Goal: Task Accomplishment & Management: Complete application form

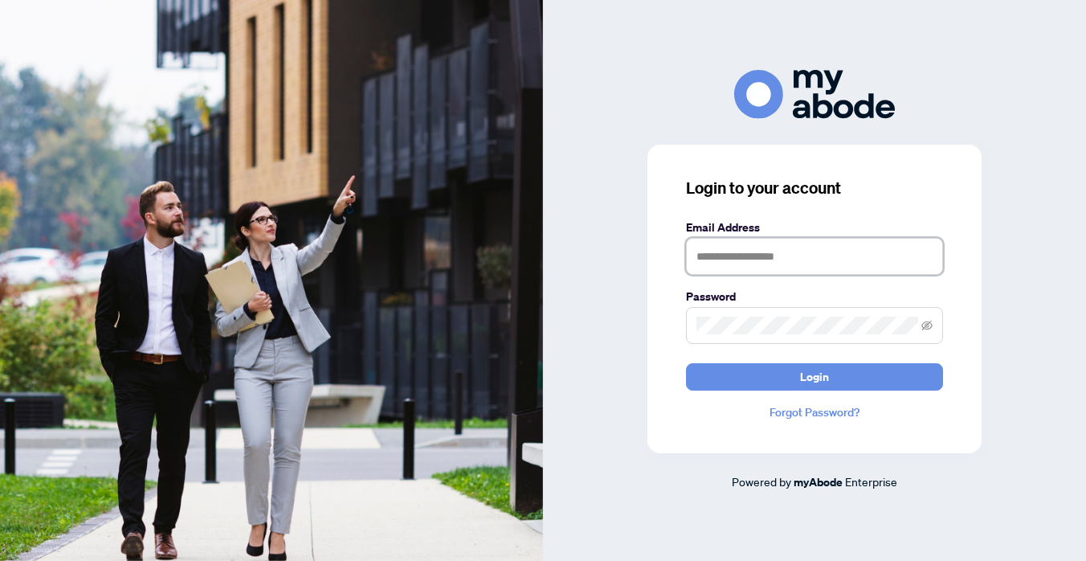
click at [740, 251] on input "text" at bounding box center [814, 256] width 257 height 37
type input "**********"
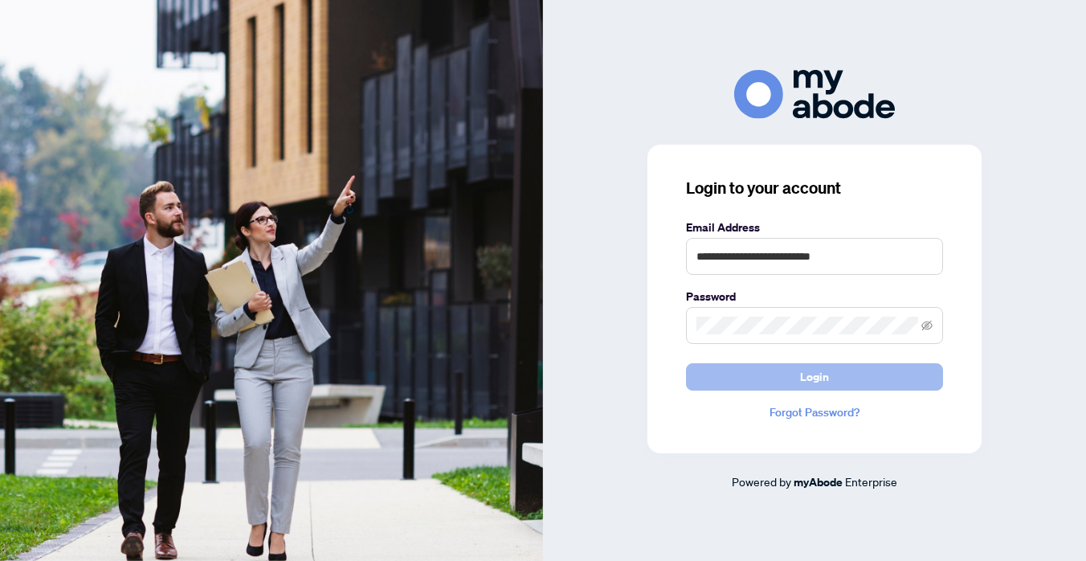
click at [794, 383] on button "Login" at bounding box center [814, 376] width 257 height 27
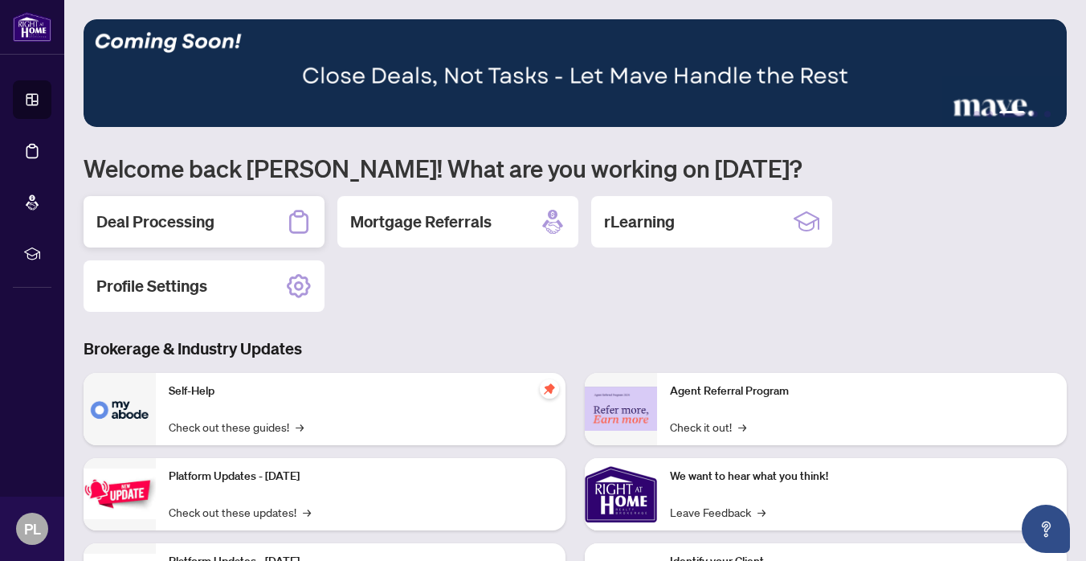
click at [239, 224] on div "Deal Processing" at bounding box center [204, 221] width 241 height 51
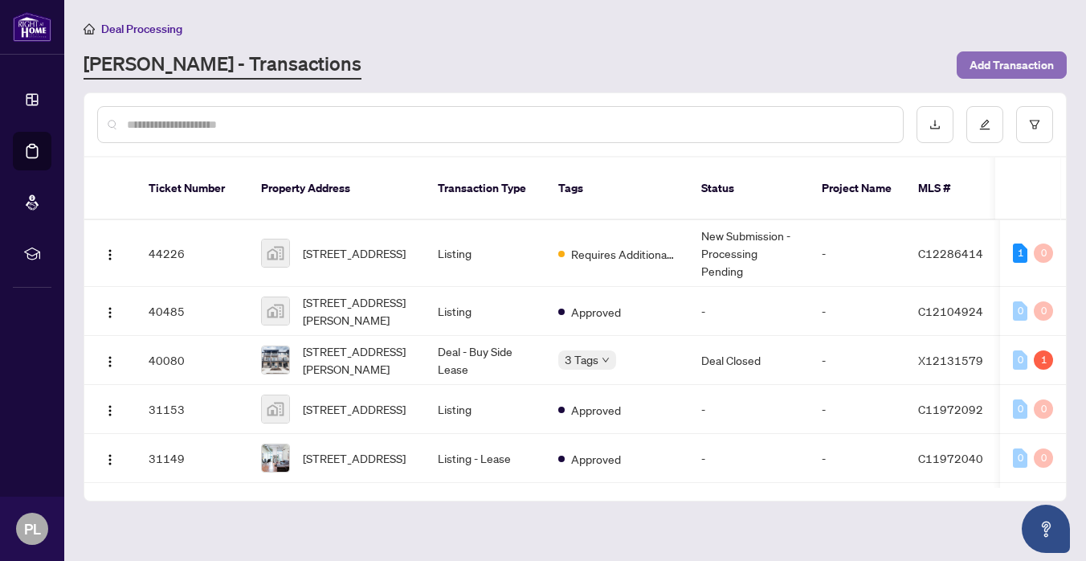
click at [991, 62] on span "Add Transaction" at bounding box center [1011, 65] width 84 height 26
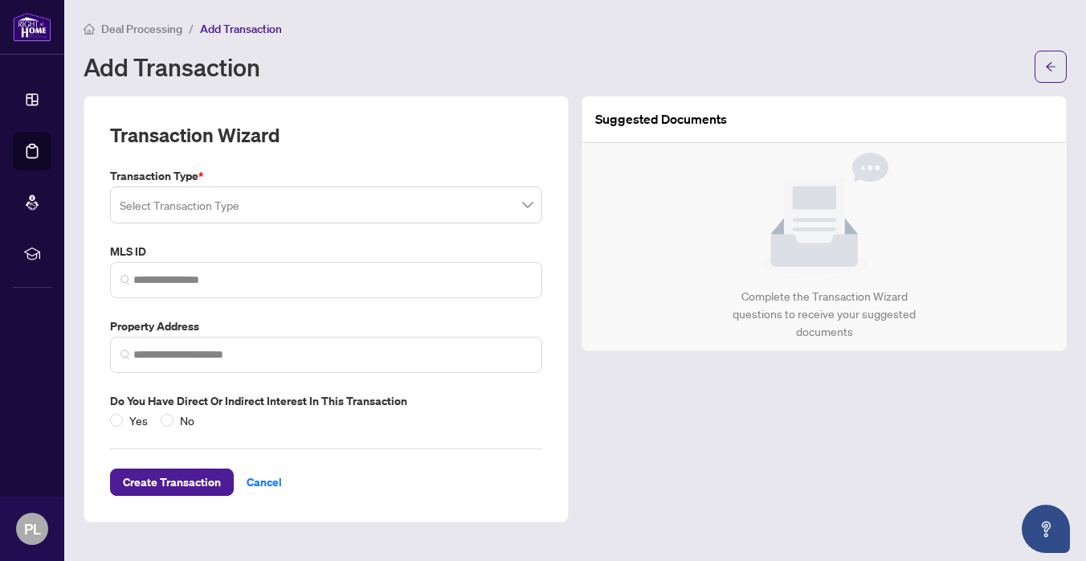
click at [511, 198] on input "search" at bounding box center [319, 207] width 398 height 35
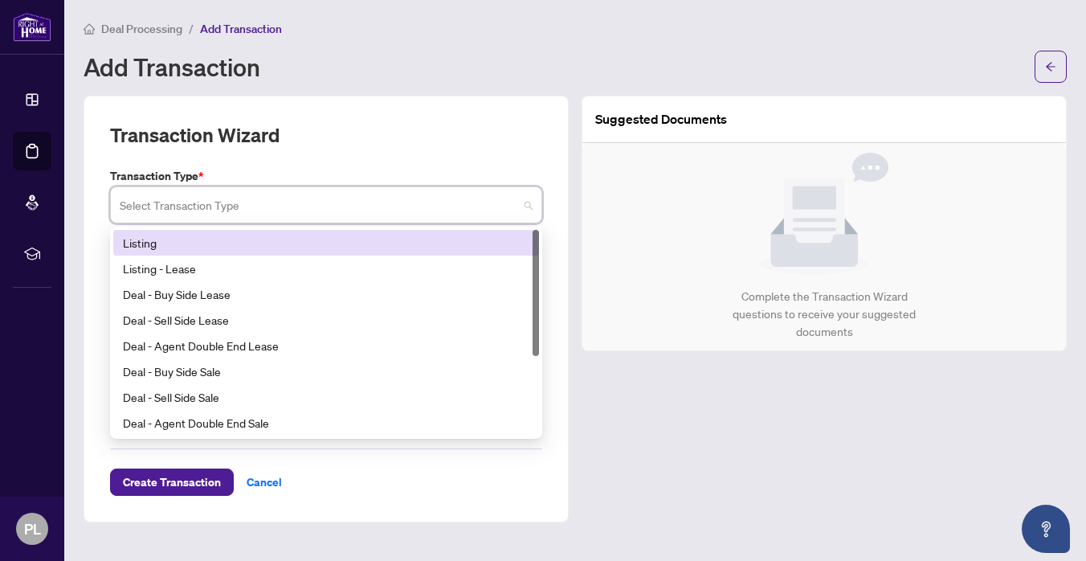
click at [126, 243] on div "Listing" at bounding box center [326, 243] width 406 height 18
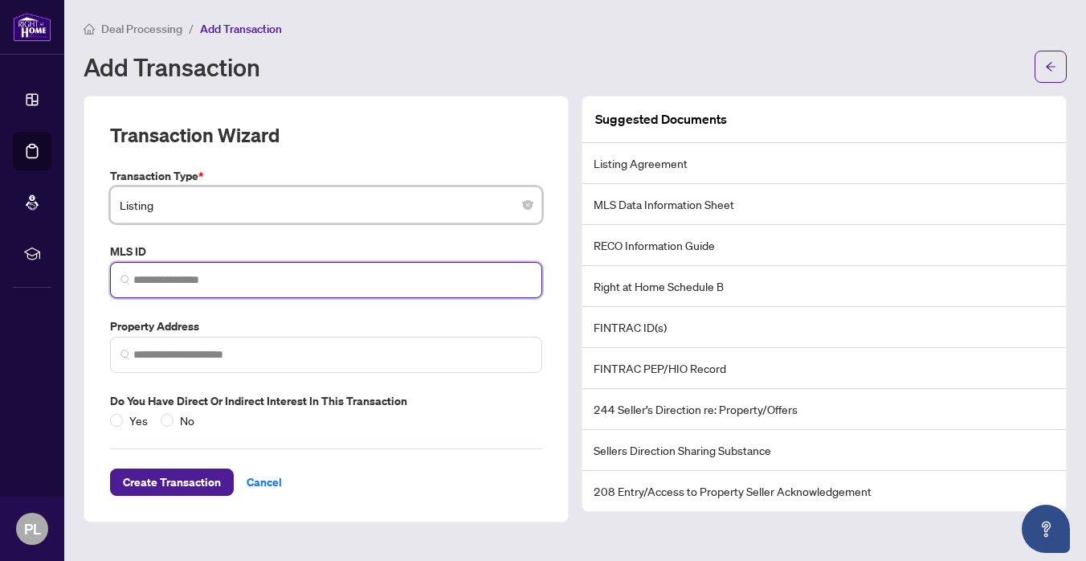
click at [211, 279] on input "search" at bounding box center [332, 279] width 398 height 17
paste input "*********"
type input "*********"
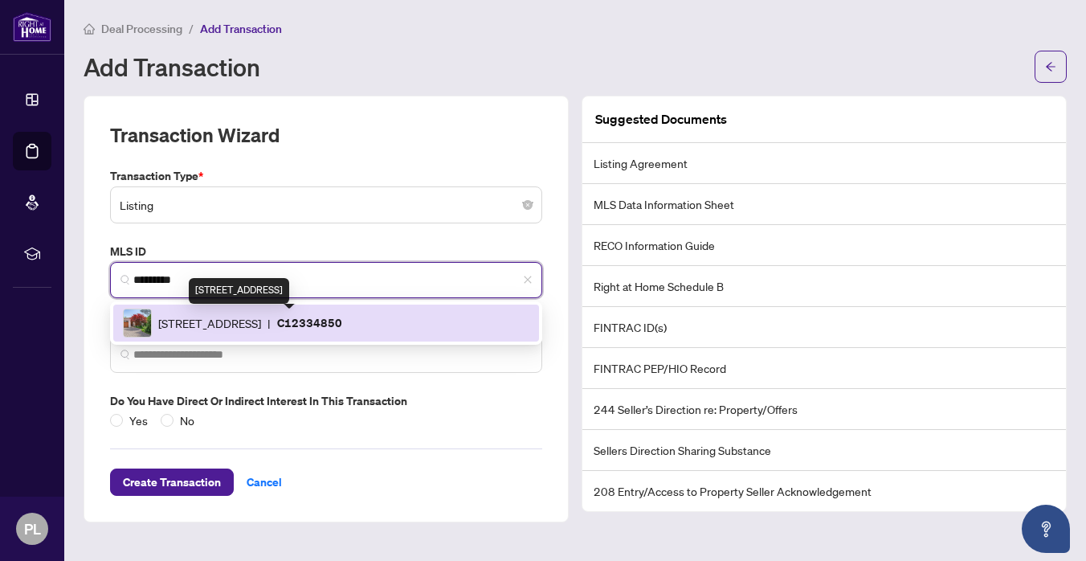
click at [214, 317] on span "[STREET_ADDRESS]" at bounding box center [209, 323] width 103 height 18
type input "**********"
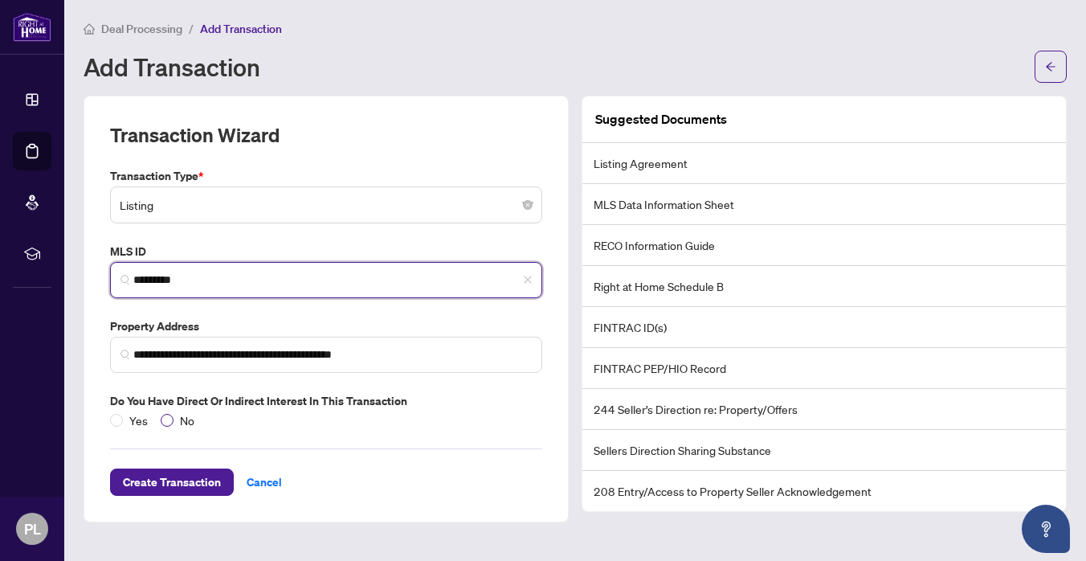
type input "*********"
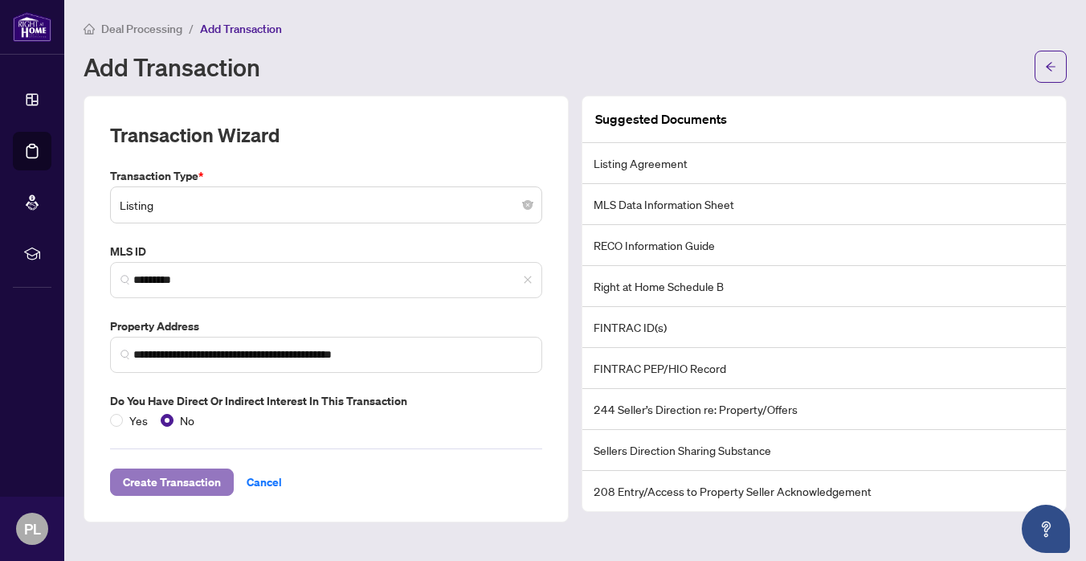
click at [213, 478] on span "Create Transaction" at bounding box center [172, 482] width 98 height 26
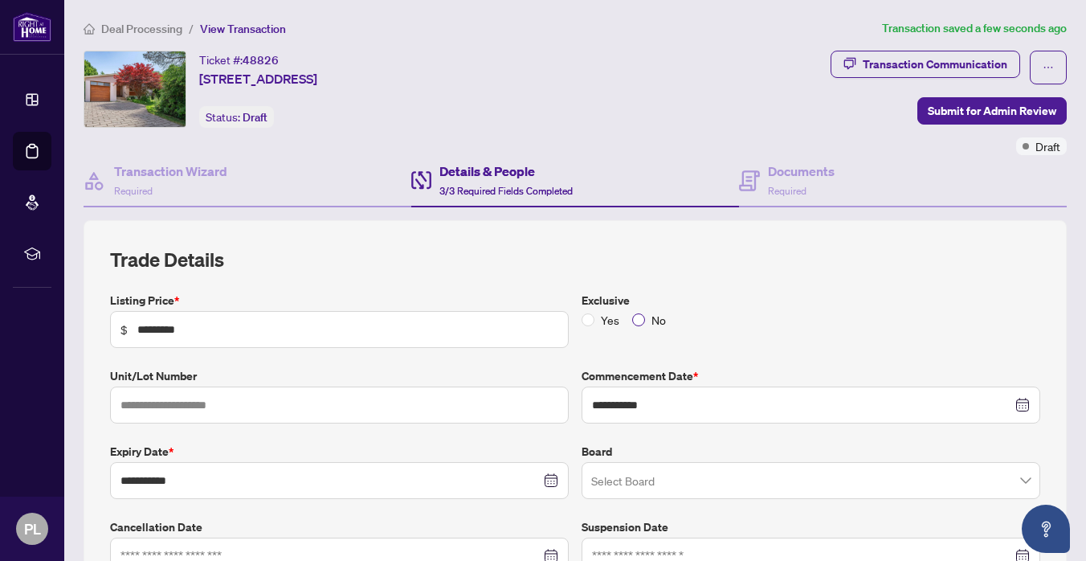
click at [645, 320] on span "No" at bounding box center [658, 320] width 27 height 18
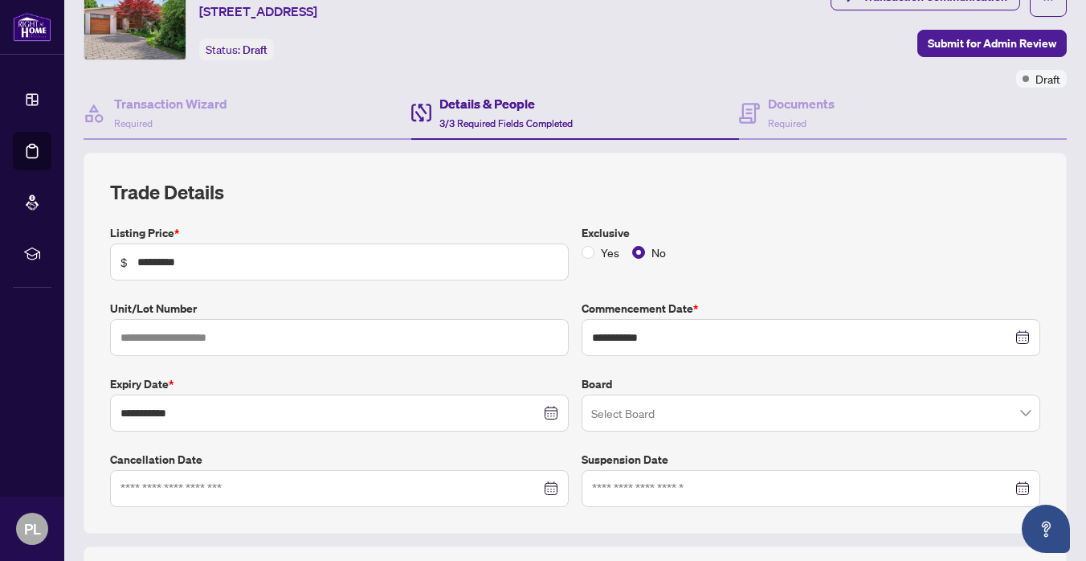
scroll to position [100, 0]
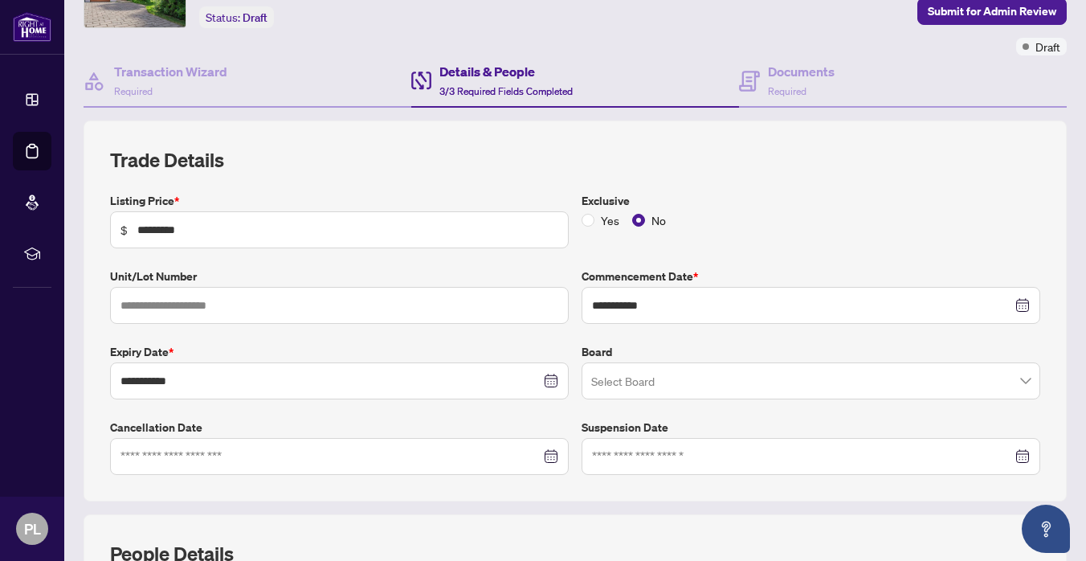
click at [659, 362] on div "Select Board" at bounding box center [810, 380] width 459 height 37
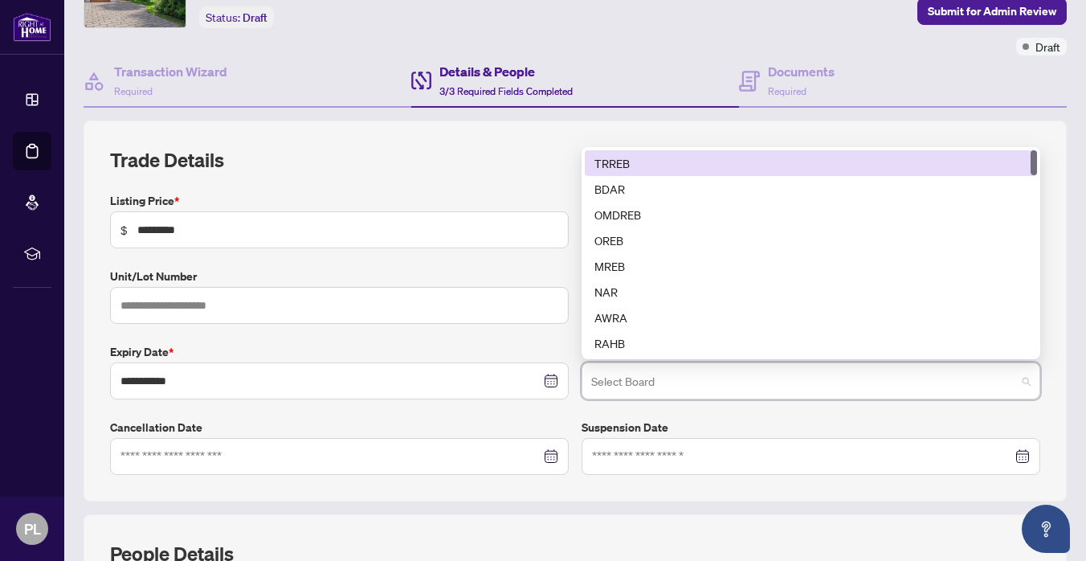
click at [659, 371] on input "search" at bounding box center [803, 382] width 425 height 35
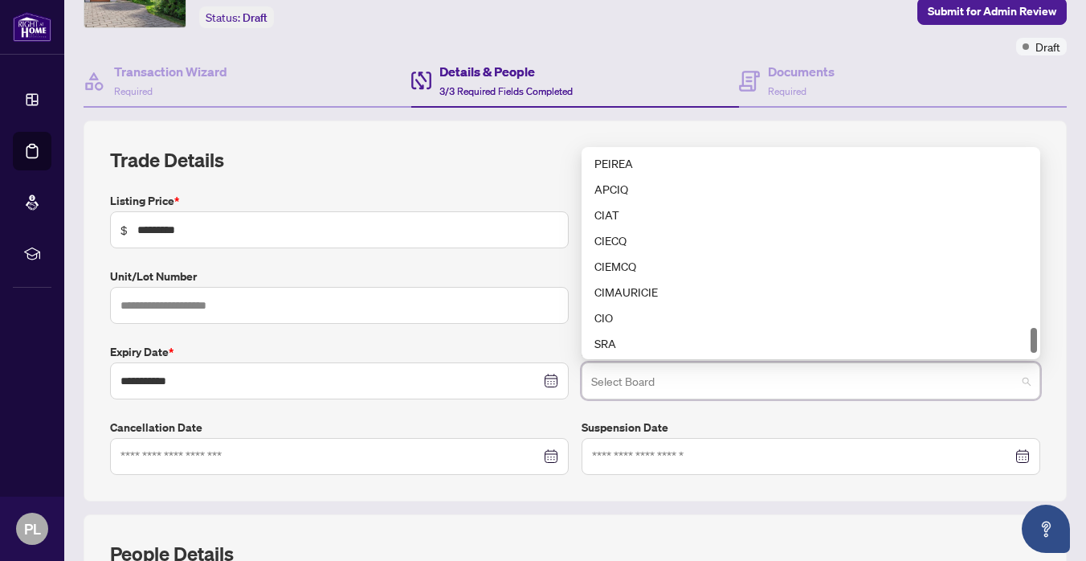
scroll to position [1300, 0]
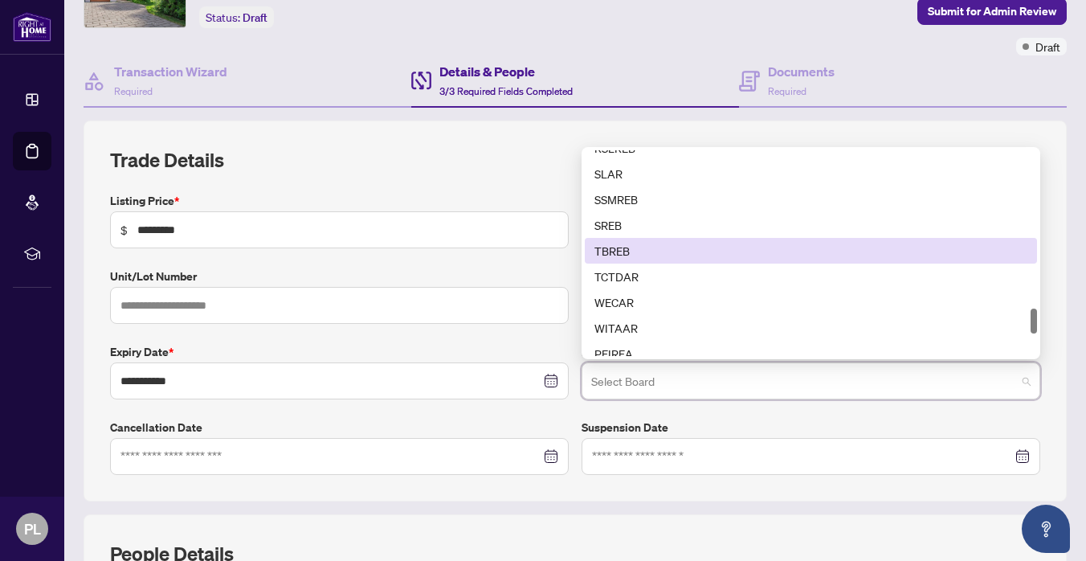
click at [602, 242] on div "TBREB" at bounding box center [810, 251] width 433 height 18
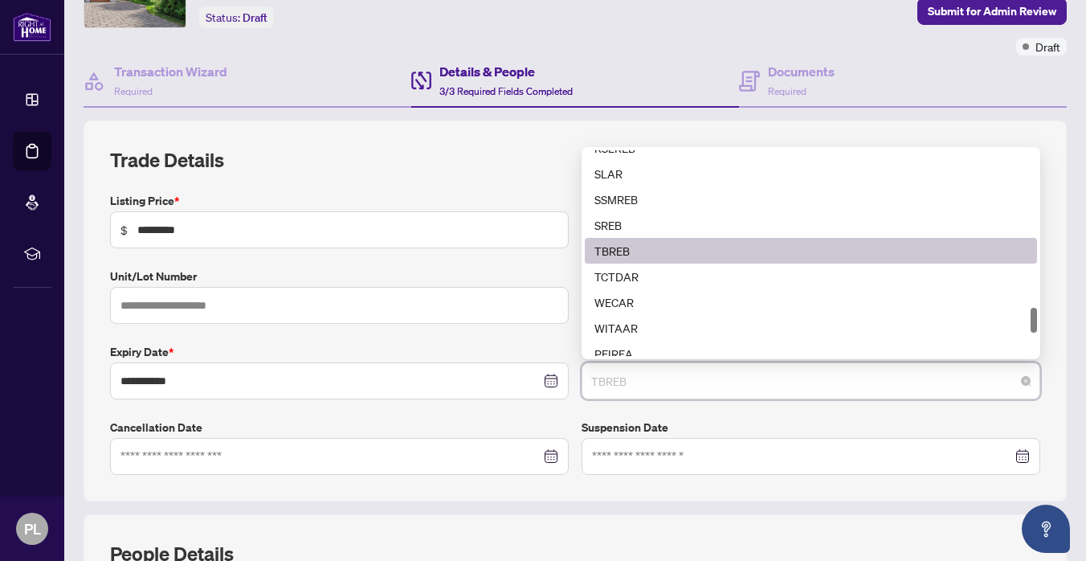
click at [700, 373] on span "TBREB" at bounding box center [810, 380] width 439 height 31
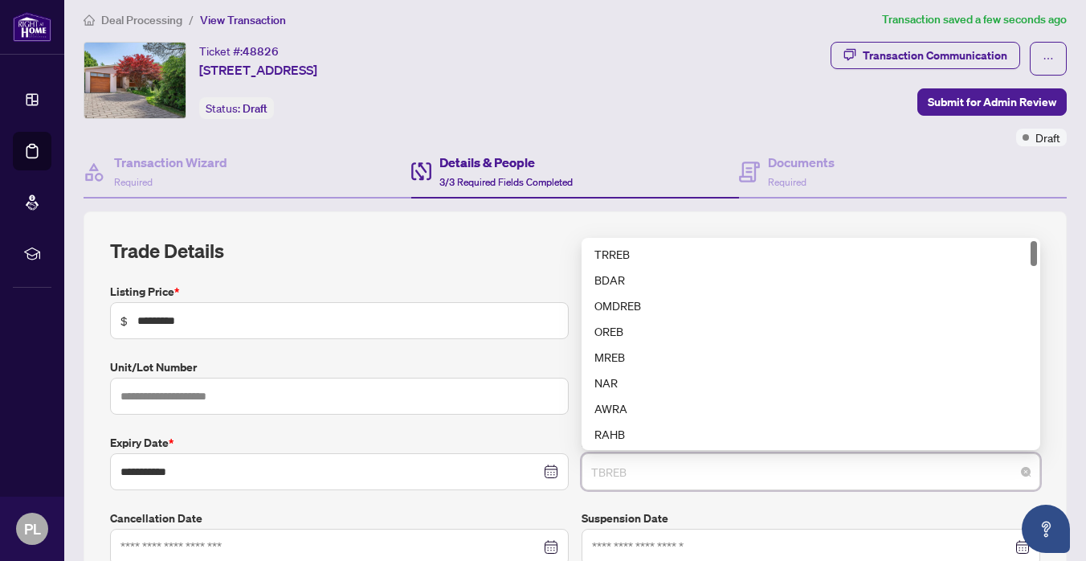
scroll to position [0, 0]
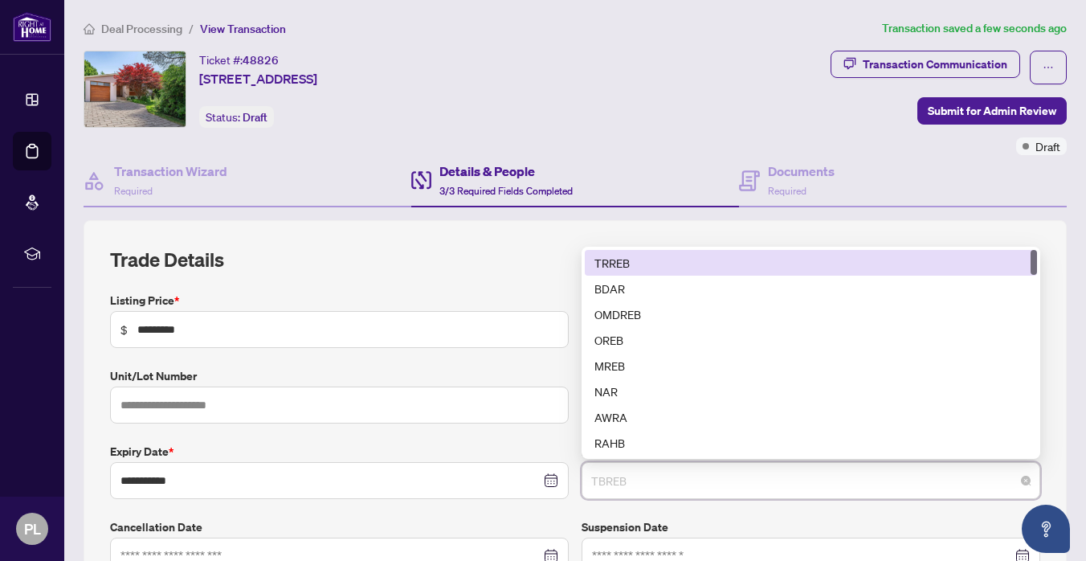
click at [601, 250] on div "TRREB" at bounding box center [811, 263] width 452 height 26
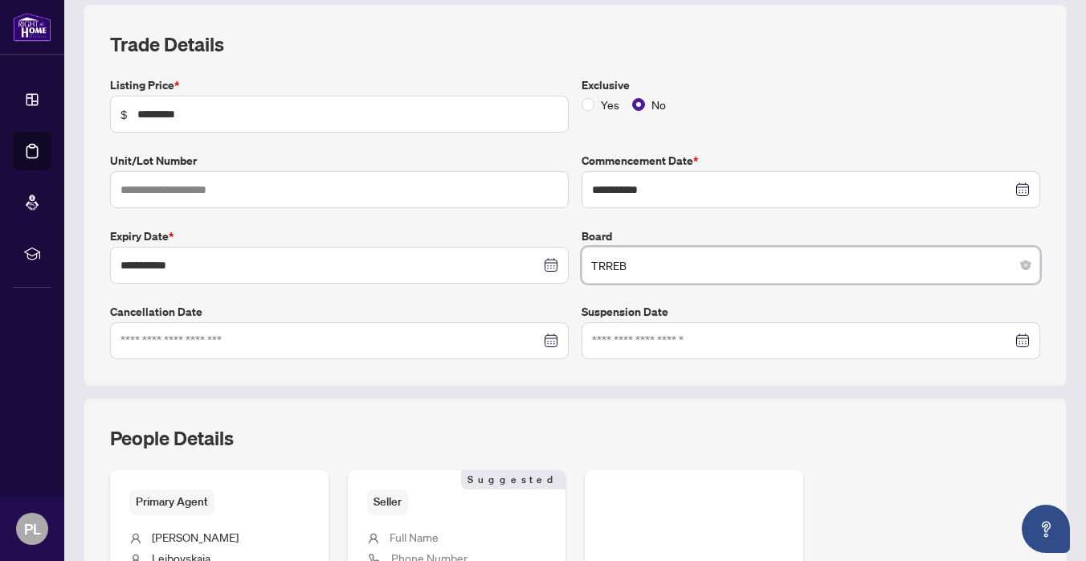
scroll to position [486, 0]
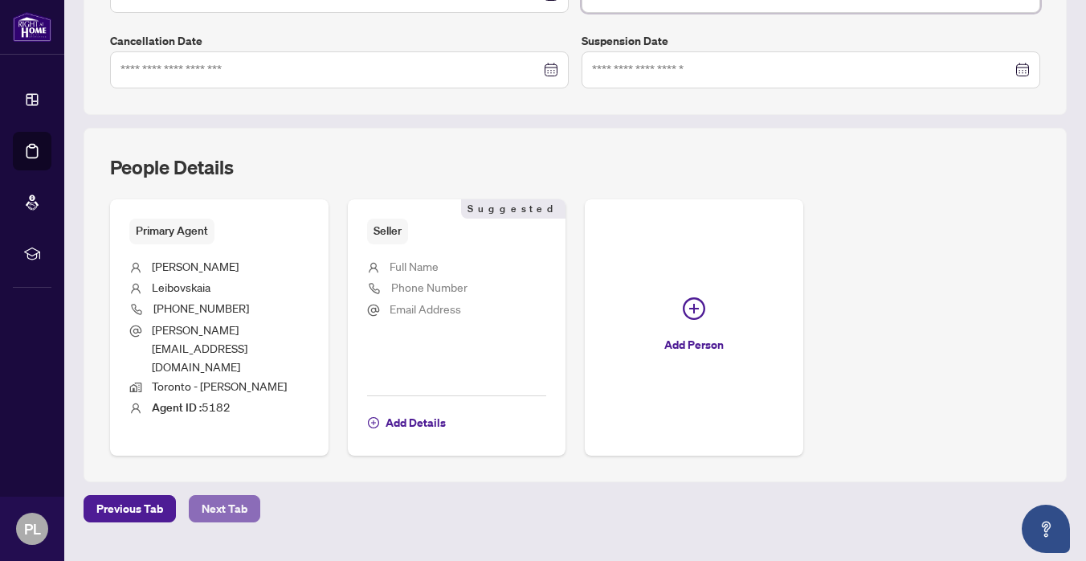
click at [235, 496] on span "Next Tab" at bounding box center [225, 509] width 46 height 26
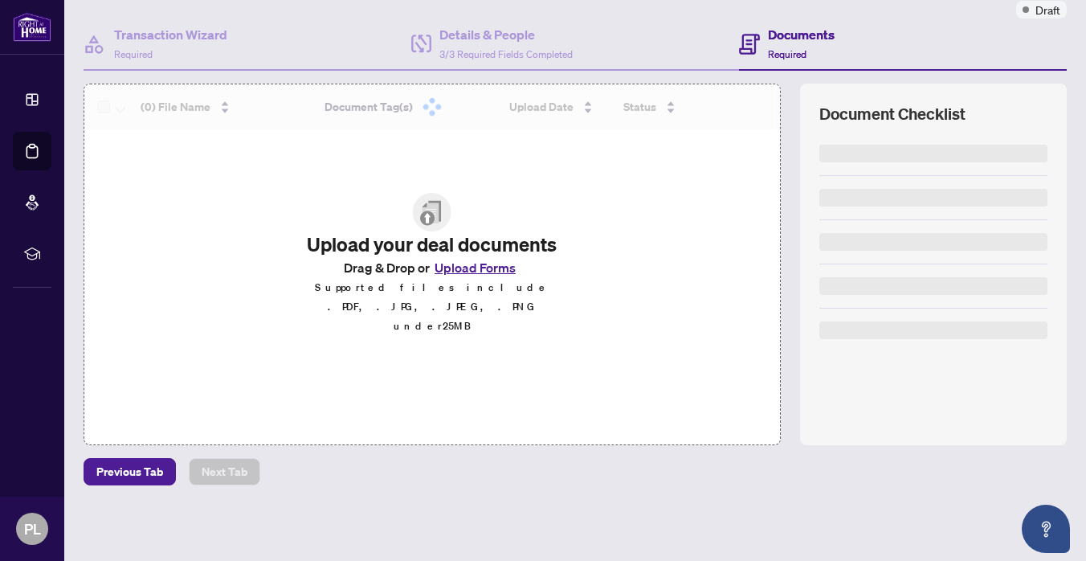
scroll to position [135, 0]
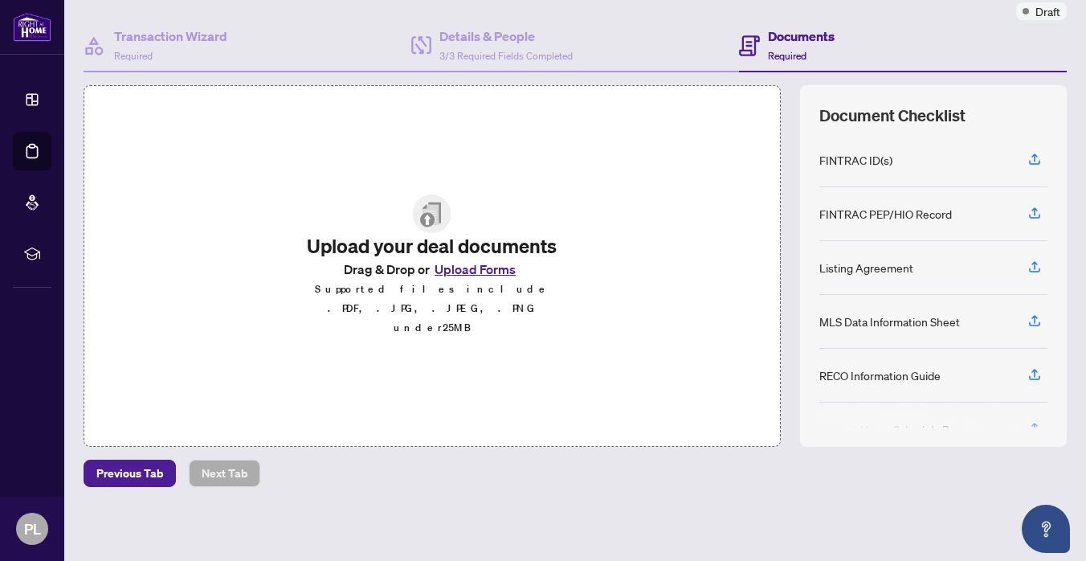
click at [487, 280] on button "Upload Forms" at bounding box center [475, 269] width 91 height 21
click at [492, 280] on button "Upload Forms" at bounding box center [475, 269] width 91 height 21
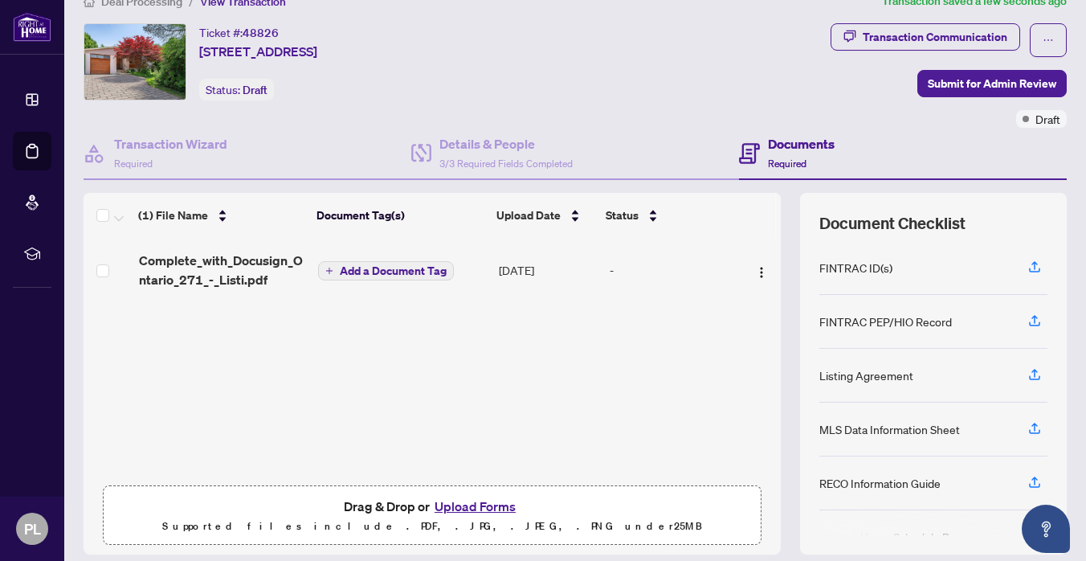
scroll to position [0, 0]
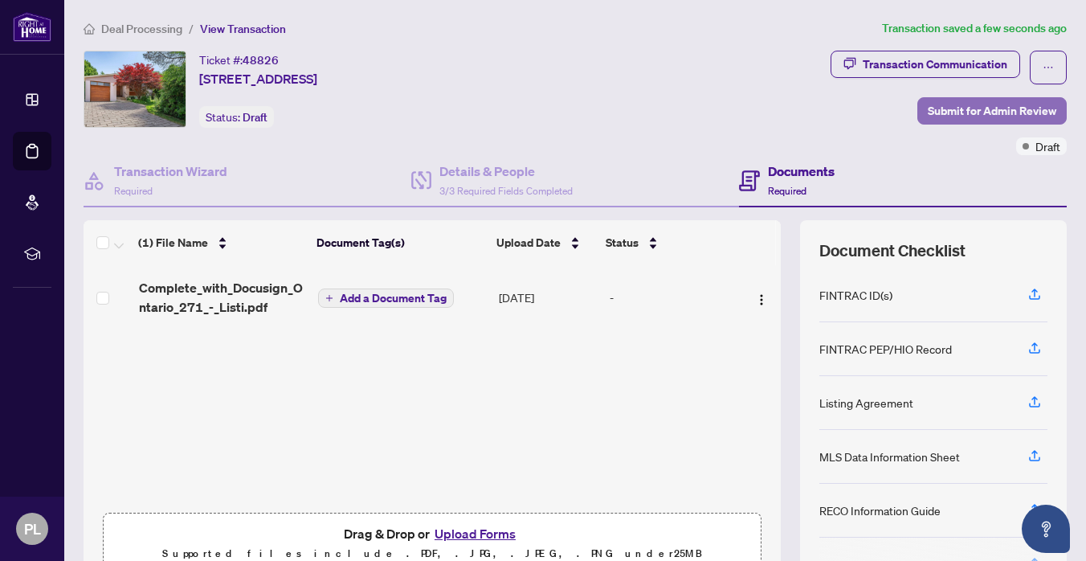
click at [981, 114] on span "Submit for Admin Review" at bounding box center [992, 111] width 129 height 26
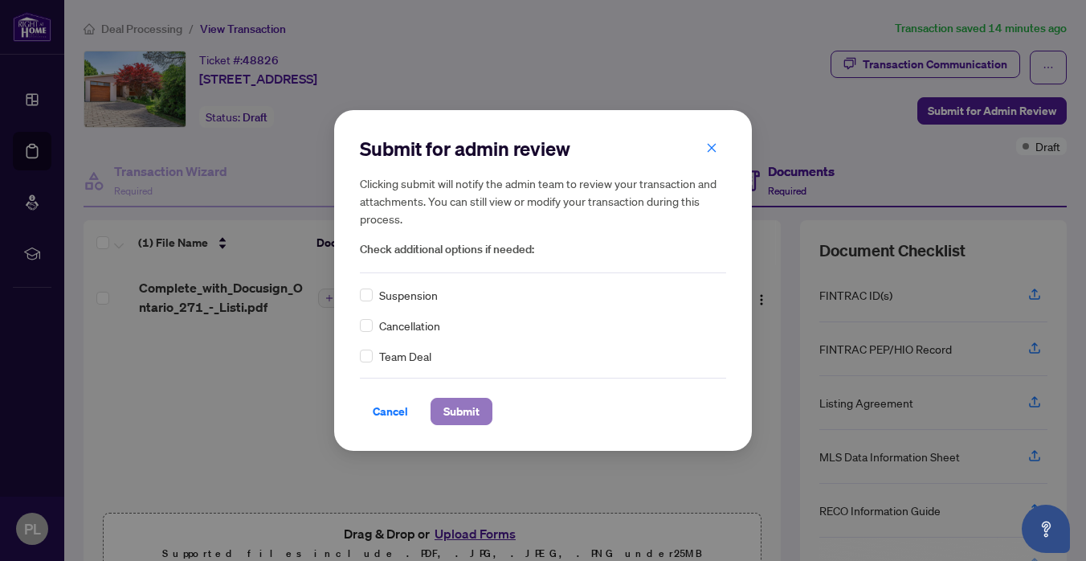
click at [468, 413] on span "Submit" at bounding box center [461, 411] width 36 height 26
